Goal: Obtain resource: Download file/media

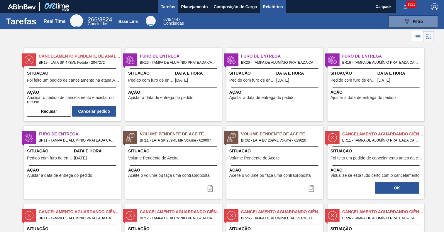
click at [270, 7] on span "Relatórios" at bounding box center [273, 6] width 20 height 7
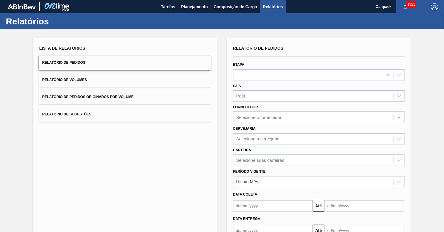
click at [399, 116] on icon at bounding box center [399, 117] width 6 height 6
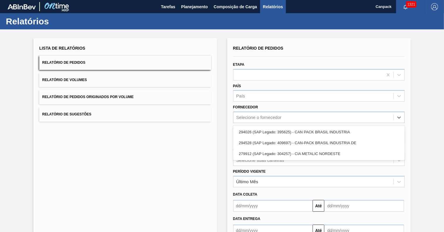
drag, startPoint x: 349, startPoint y: 107, endPoint x: 356, endPoint y: 108, distance: 7.4
click at [349, 107] on div "Fornecedor option 294026 (SAP Legado: 395625) - CAN PACK BRASIL INDUSTRIA focus…" at bounding box center [319, 113] width 172 height 20
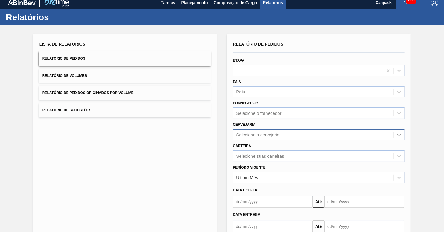
click at [396, 138] on div at bounding box center [399, 134] width 11 height 11
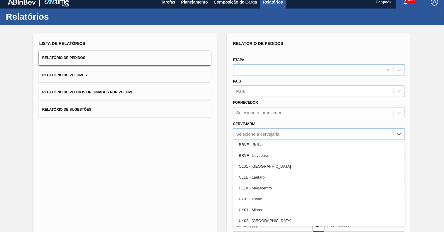
scroll to position [927, 0]
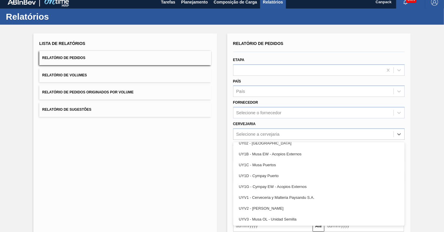
click at [285, 123] on div "Cervejaria option UY02 - [GEOGRAPHIC_DATA] focused, 86 of 93. 93 results availa…" at bounding box center [319, 130] width 172 height 20
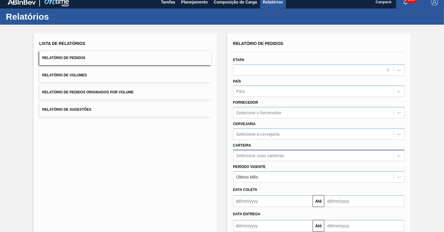
scroll to position [39, 0]
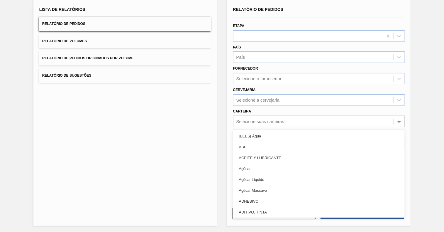
click at [401, 120] on icon at bounding box center [399, 121] width 6 height 6
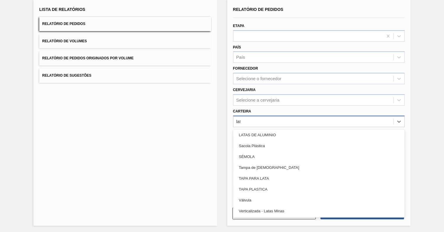
scroll to position [0, 0]
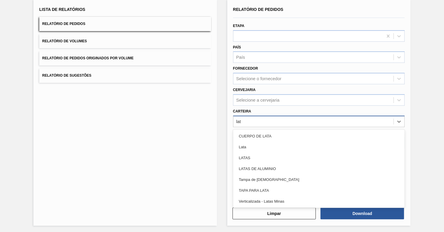
type input "lata"
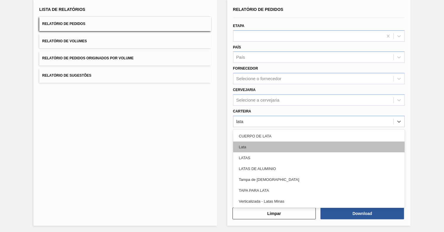
click at [252, 144] on div "Lata" at bounding box center [319, 146] width 172 height 11
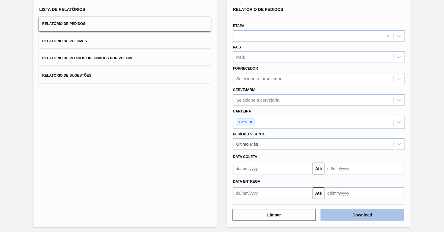
click at [372, 214] on button "Download" at bounding box center [362, 215] width 84 height 12
